Goal: Information Seeking & Learning: Learn about a topic

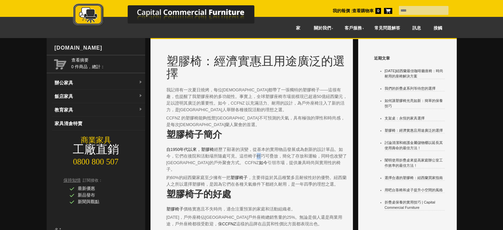
drag, startPoint x: 0, startPoint y: 0, endPoint x: 247, endPoint y: 154, distance: 291.0
click at [247, 154] on font "經歷了顯著的演變，從基本的實用物品發展成為創新的設計單品。如今，它們在後院和活動場所隨處可見。這些椅子輕巧可疊放，簡化了存放和運輸，同時也改變了[GEOGRA…" at bounding box center [256, 156] width 181 height 18
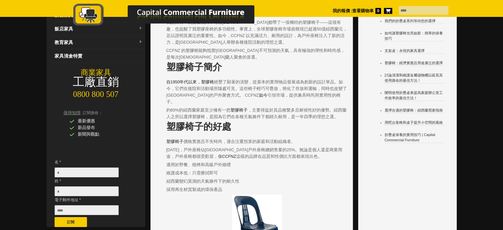
scroll to position [66, 0]
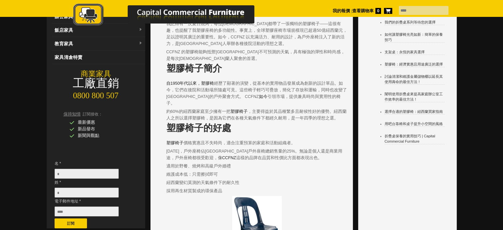
drag, startPoint x: 332, startPoint y: 213, endPoint x: 327, endPoint y: 233, distance: 21.2
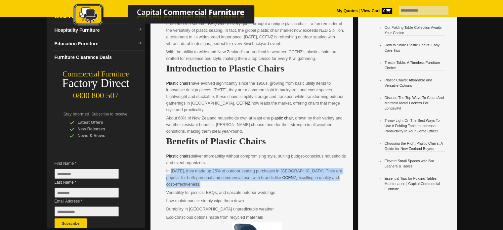
drag, startPoint x: 167, startPoint y: 169, endPoint x: 204, endPoint y: 181, distance: 39.2
click at [204, 181] on p "In [DATE], they made up 25% of outdoor seating purchases in [GEOGRAPHIC_DATA]. …" at bounding box center [256, 178] width 181 height 20
copy p "In [DATE], they made up 25% of outdoor seating purchases in [GEOGRAPHIC_DATA]. …"
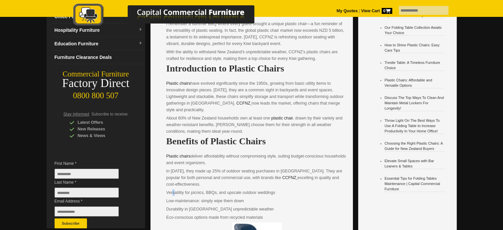
click at [170, 193] on p "Versatility for picnics, BBQs, and upscale outdoor weddings" at bounding box center [256, 192] width 181 height 7
click at [173, 192] on p "Versatility for picnics, BBQs, and upscale outdoor weddings" at bounding box center [256, 192] width 181 height 7
drag, startPoint x: 173, startPoint y: 192, endPoint x: 283, endPoint y: 189, distance: 109.6
click at [283, 189] on p "Versatility for picnics, BBQs, and upscale outdoor weddings" at bounding box center [256, 192] width 181 height 7
copy div "Versatility for picnics, BBQs, and upscale outdoor weddings"
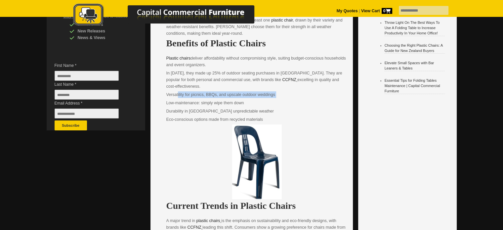
scroll to position [165, 0]
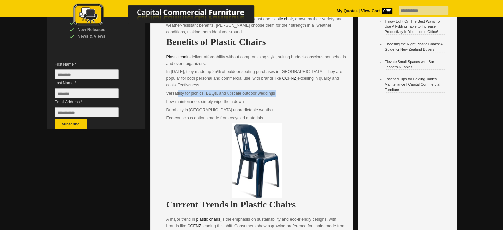
drag, startPoint x: 172, startPoint y: 102, endPoint x: 253, endPoint y: 102, distance: 81.4
click at [253, 102] on p "Low-maintenance: simply wipe them down" at bounding box center [256, 101] width 181 height 7
copy p "Low-maintenance: simply wipe them down"
click at [178, 108] on p "Durability in [GEOGRAPHIC_DATA] unpredictable weather" at bounding box center [256, 110] width 181 height 7
drag, startPoint x: 178, startPoint y: 108, endPoint x: 264, endPoint y: 107, distance: 85.4
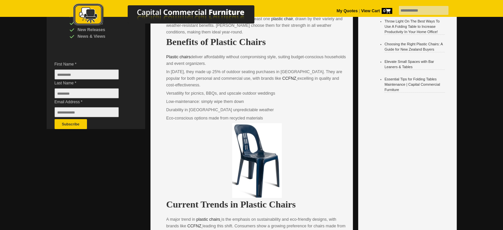
click at [264, 107] on p "Durability in [GEOGRAPHIC_DATA] unpredictable weather" at bounding box center [256, 110] width 181 height 7
copy p "Durability in [GEOGRAPHIC_DATA] unpredictable weather"
click at [222, 116] on p "Eco-conscious options made from recycled materials" at bounding box center [256, 118] width 181 height 7
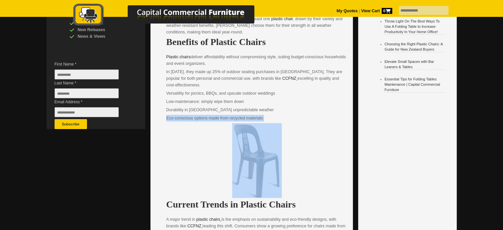
click at [222, 116] on p "Eco-conscious options made from recycled materials" at bounding box center [256, 118] width 181 height 7
copy div "Eco-conscious options made from recycled materials"
